Goal: Task Accomplishment & Management: Manage account settings

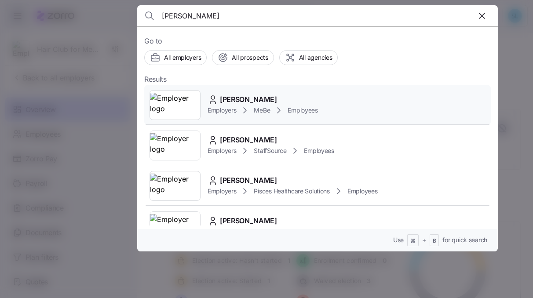
type input "[PERSON_NAME]"
click at [247, 98] on span "[PERSON_NAME]" at bounding box center [248, 99] width 57 height 11
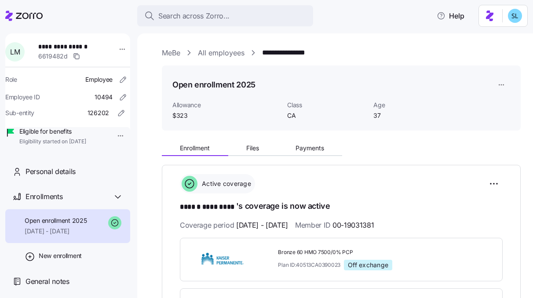
click at [260, 139] on div "Enrollment Files Payments" at bounding box center [341, 147] width 359 height 18
click at [258, 145] on span "Files" at bounding box center [252, 148] width 13 height 6
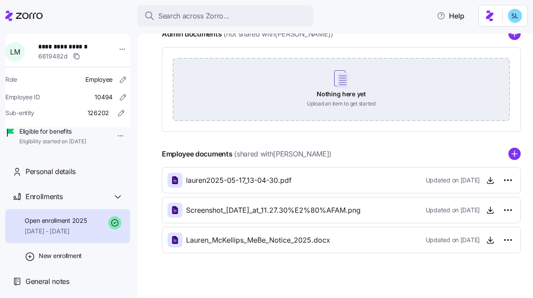
scroll to position [140, 0]
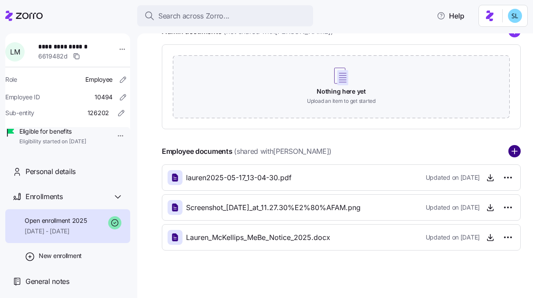
click at [511, 149] on circle "add icon" at bounding box center [513, 151] width 11 height 11
